Goal: Check status: Check status

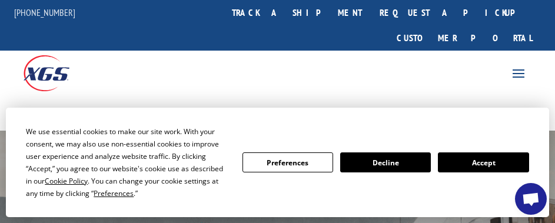
click at [500, 168] on button "Accept" at bounding box center [483, 162] width 91 height 20
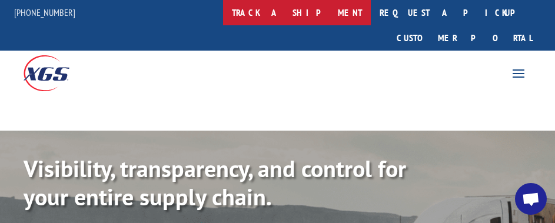
click at [310, 9] on link "track a shipment" at bounding box center [297, 12] width 148 height 25
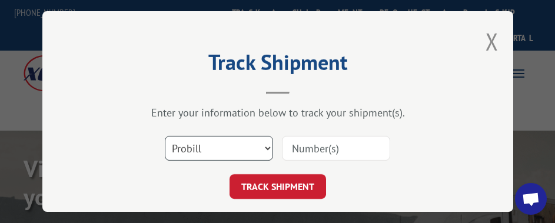
click at [234, 139] on select "Select category... Probill BOL PO" at bounding box center [219, 148] width 108 height 25
select select "po"
click at [165, 136] on select "Select category... Probill BOL PO" at bounding box center [219, 148] width 108 height 25
click at [323, 142] on input at bounding box center [336, 148] width 108 height 25
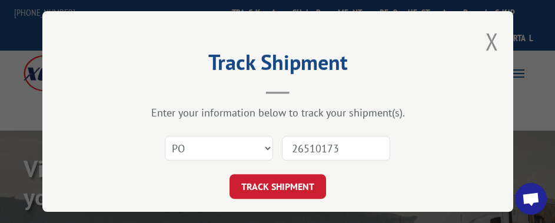
type input "26510173"
click at [230, 174] on button "TRACK SHIPMENT" at bounding box center [278, 186] width 97 height 25
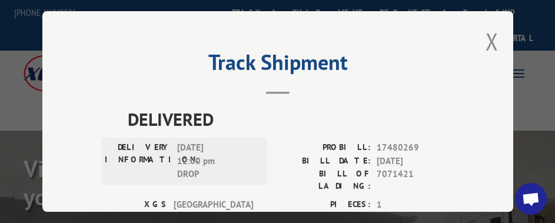
click at [486, 31] on button "Close modal" at bounding box center [492, 41] width 13 height 31
